Goal: Check status: Check status

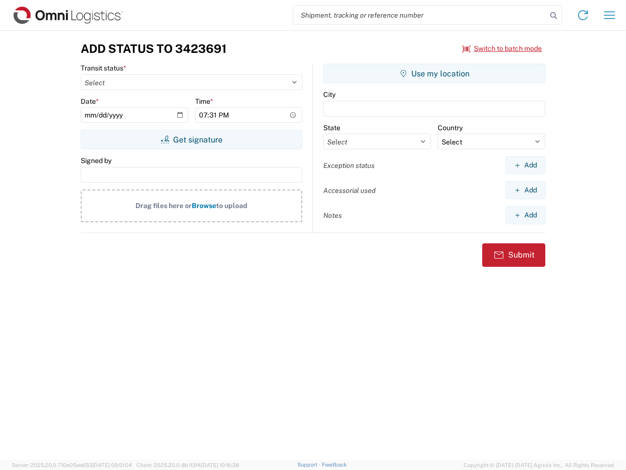
click at [420, 15] on input "search" at bounding box center [420, 15] width 253 height 19
click at [554, 16] on icon at bounding box center [554, 16] width 14 height 14
click at [583, 15] on icon at bounding box center [583, 15] width 16 height 16
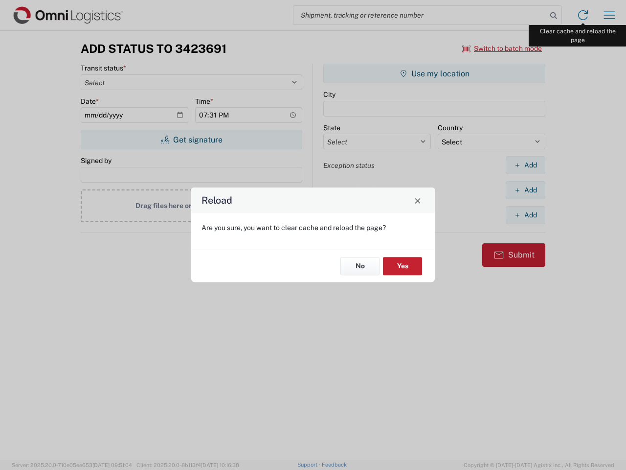
click at [610, 15] on div "Reload Are you sure, you want to clear cache and reload the page? No Yes" at bounding box center [313, 235] width 626 height 470
click at [503, 48] on div "Reload Are you sure, you want to clear cache and reload the page? No Yes" at bounding box center [313, 235] width 626 height 470
click at [191, 139] on div "Reload Are you sure, you want to clear cache and reload the page? No Yes" at bounding box center [313, 235] width 626 height 470
click at [435, 73] on div "Reload Are you sure, you want to clear cache and reload the page? No Yes" at bounding box center [313, 235] width 626 height 470
click at [526, 165] on div "Reload Are you sure, you want to clear cache and reload the page? No Yes" at bounding box center [313, 235] width 626 height 470
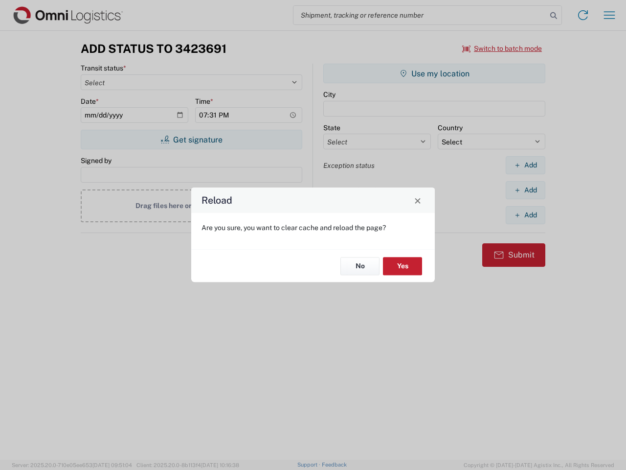
click at [526, 190] on div "Reload Are you sure, you want to clear cache and reload the page? No Yes" at bounding box center [313, 235] width 626 height 470
click at [526, 215] on div "Reload Are you sure, you want to clear cache and reload the page? No Yes" at bounding box center [313, 235] width 626 height 470
